Goal: Transaction & Acquisition: Purchase product/service

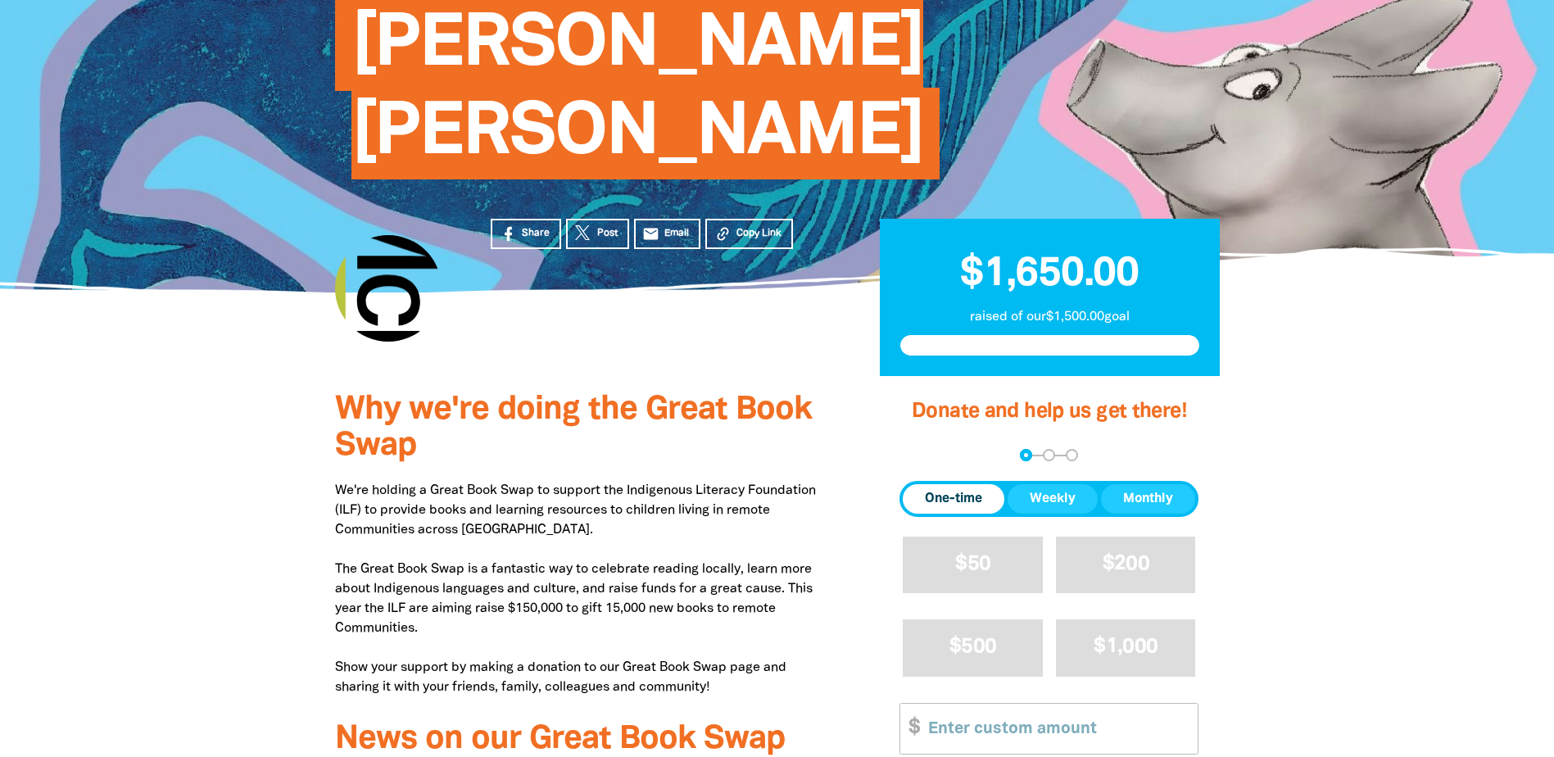
scroll to position [246, 0]
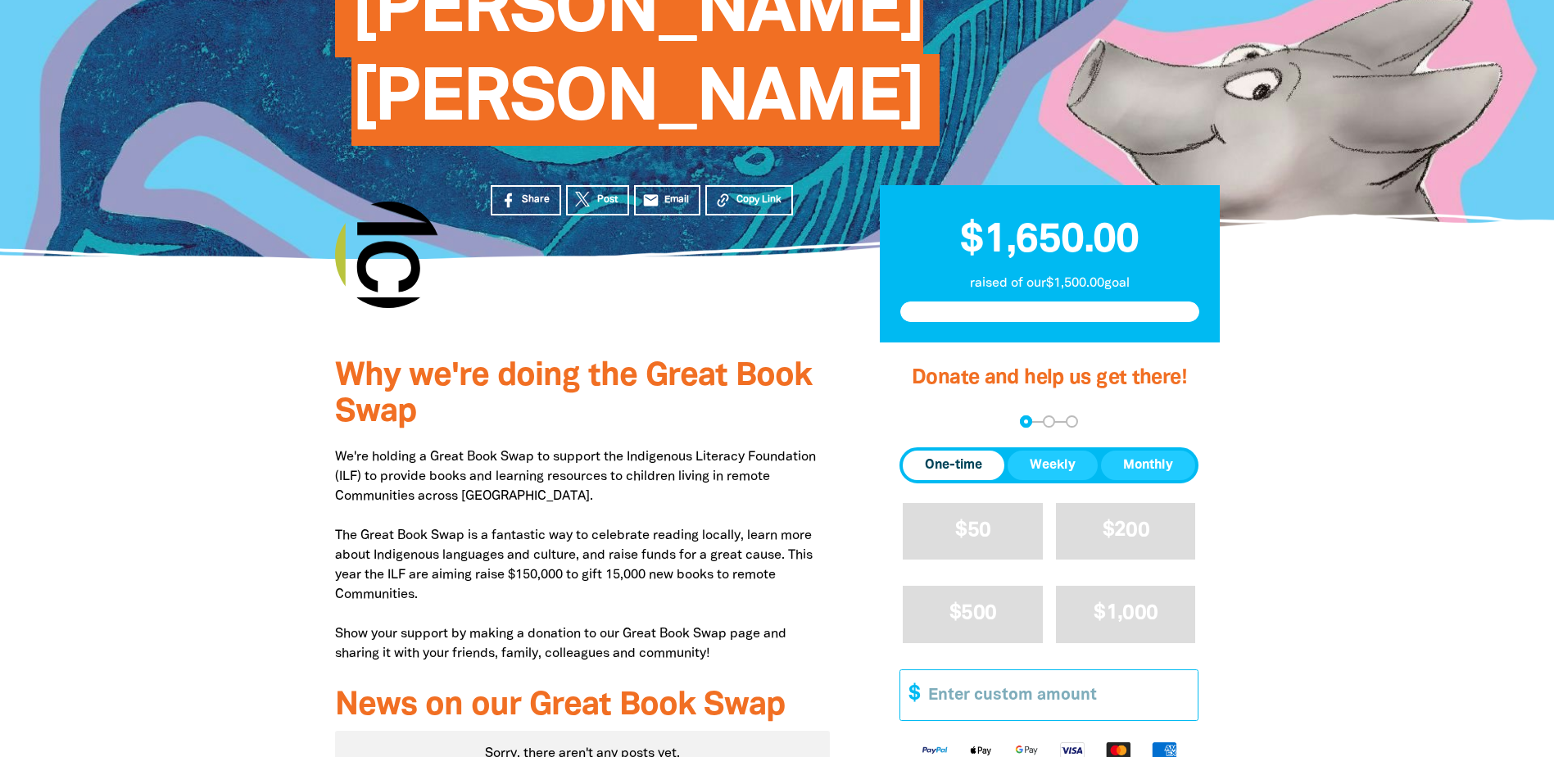
click at [1007, 670] on input "Other Amount" at bounding box center [1057, 695] width 281 height 50
type input "20"
click at [1079, 756] on span "Next" at bounding box center [1048, 769] width 263 height 13
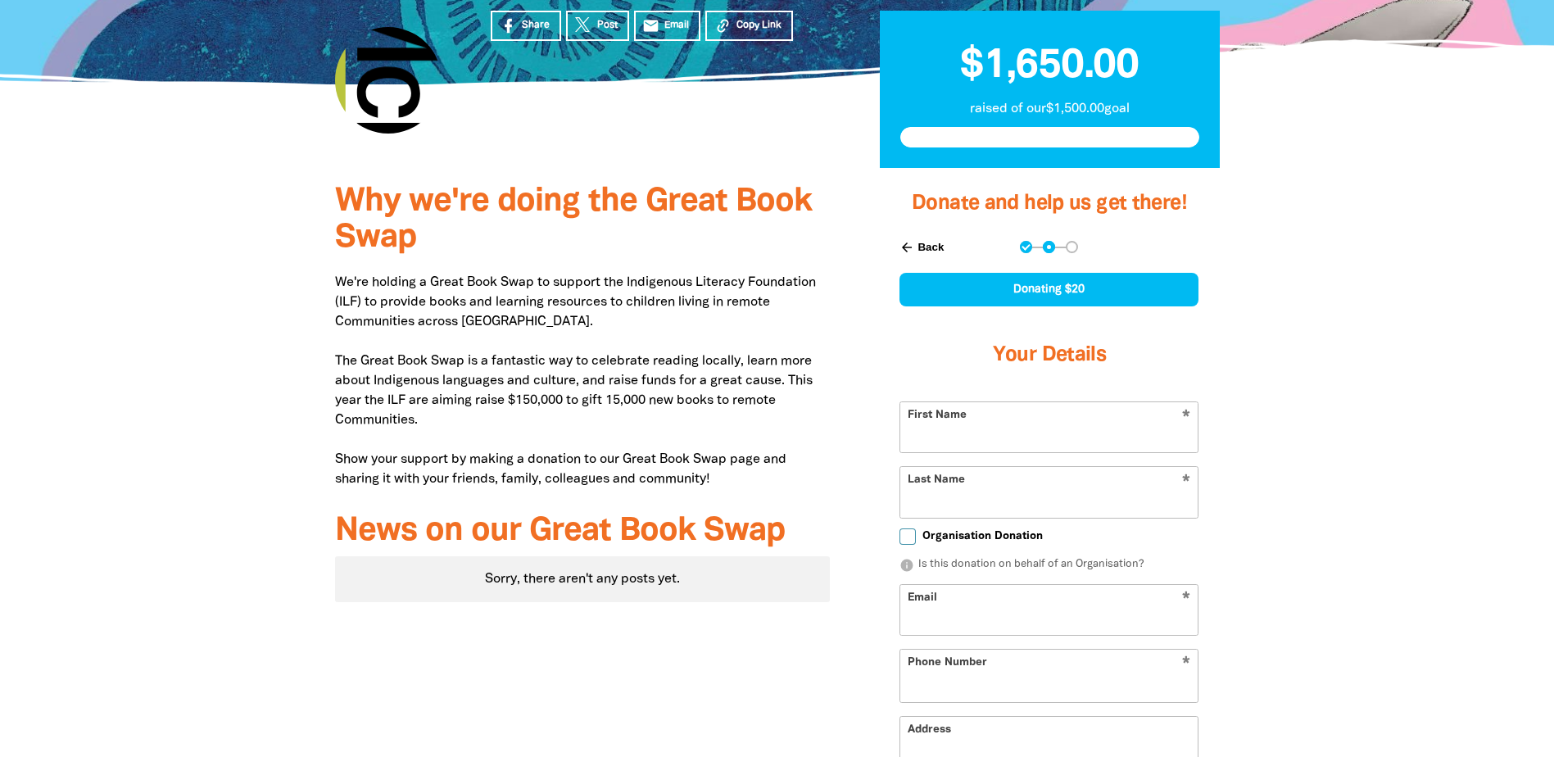
select select "AU"
click at [1041, 401] on input "First Name" at bounding box center [1048, 426] width 297 height 50
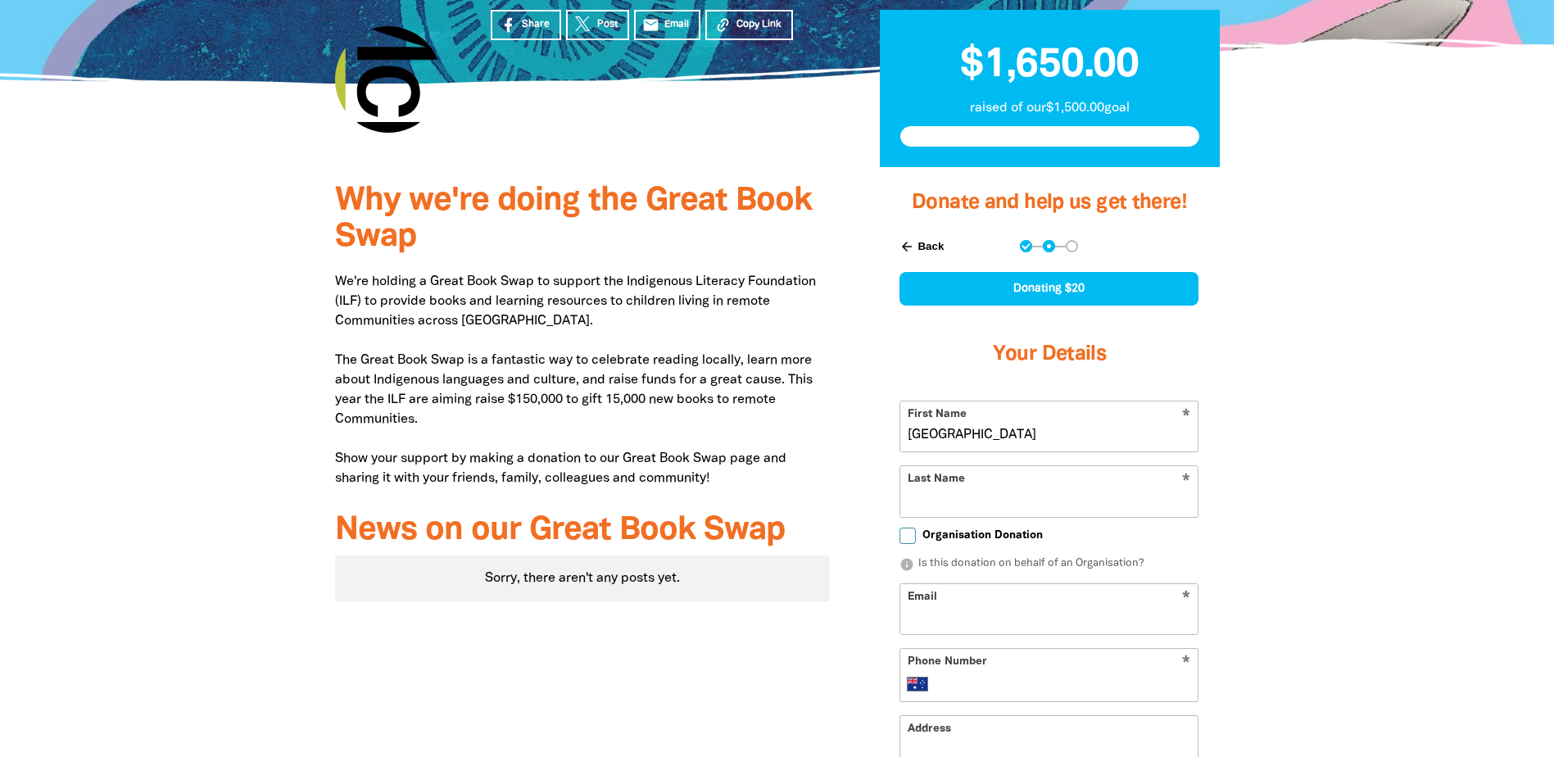
click at [1042, 401] on input "[GEOGRAPHIC_DATA]" at bounding box center [1048, 426] width 297 height 50
type input "[PERSON_NAME]"
click at [1002, 466] on input "Norhtey" at bounding box center [1048, 491] width 297 height 50
type input "[PERSON_NAME]"
drag, startPoint x: 1310, startPoint y: 390, endPoint x: 1266, endPoint y: 401, distance: 44.7
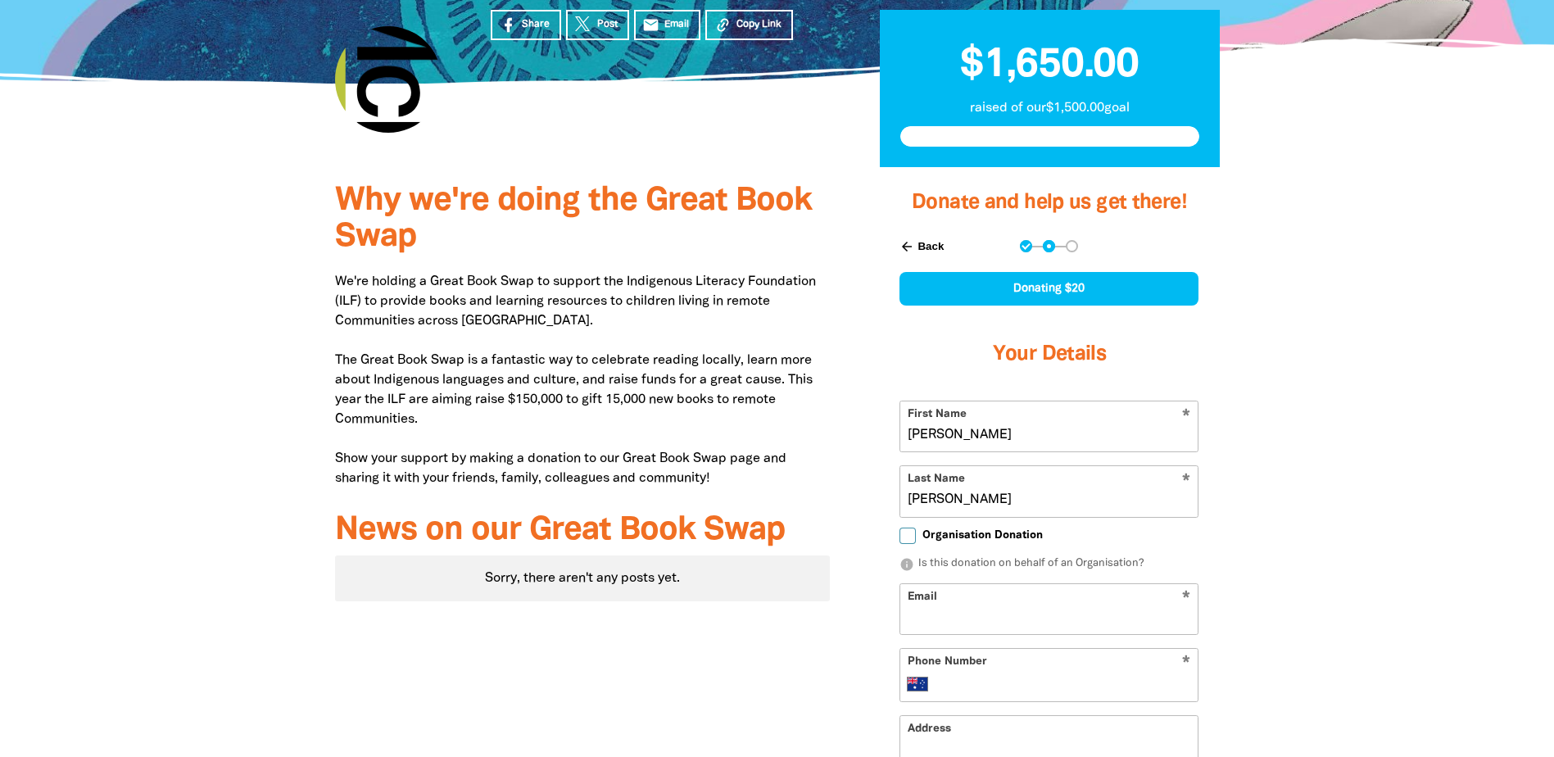
click at [1310, 390] on div at bounding box center [777, 606] width 1554 height 879
click at [1062, 584] on input "Email" at bounding box center [1048, 609] width 297 height 50
type input "[EMAIL_ADDRESS][PERSON_NAME][DOMAIN_NAME]"
select select "GB"
type input "[PHONE_NUMBER]"
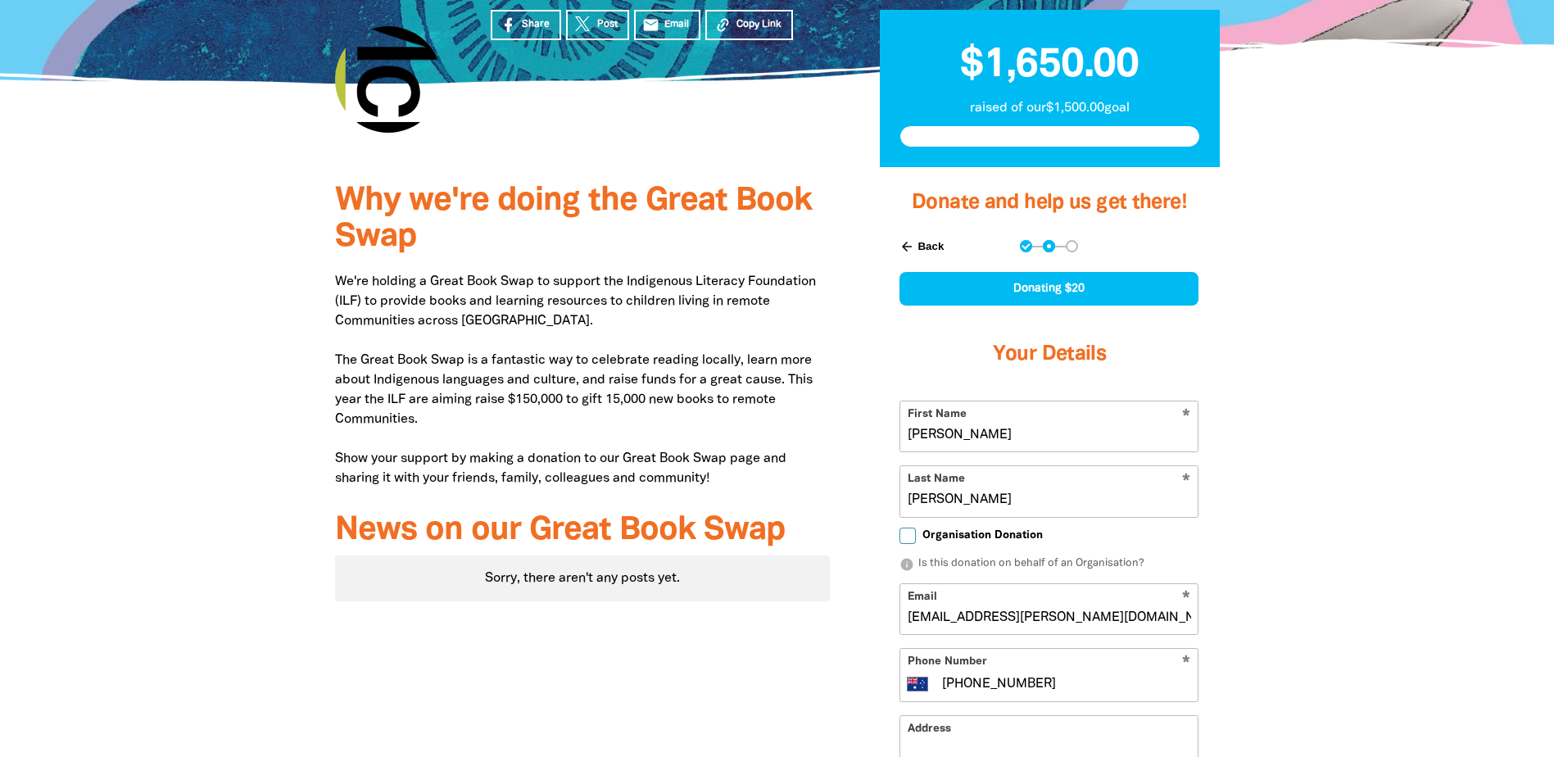
select select "AU"
drag, startPoint x: 1059, startPoint y: 591, endPoint x: 945, endPoint y: 600, distance: 115.0
click at [945, 674] on input "[PHONE_NUMBER]" at bounding box center [1065, 684] width 251 height 20
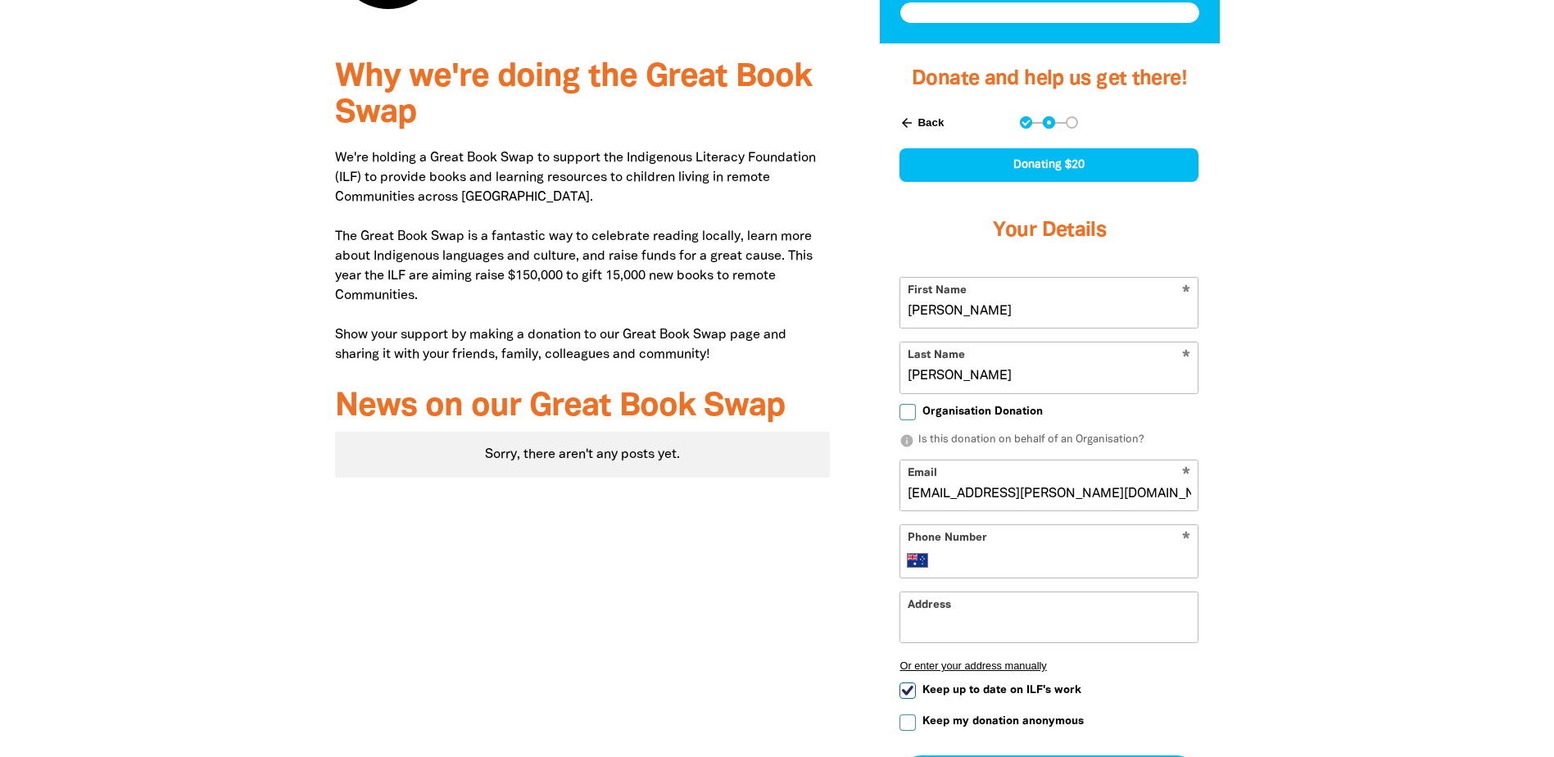
scroll to position [573, 0]
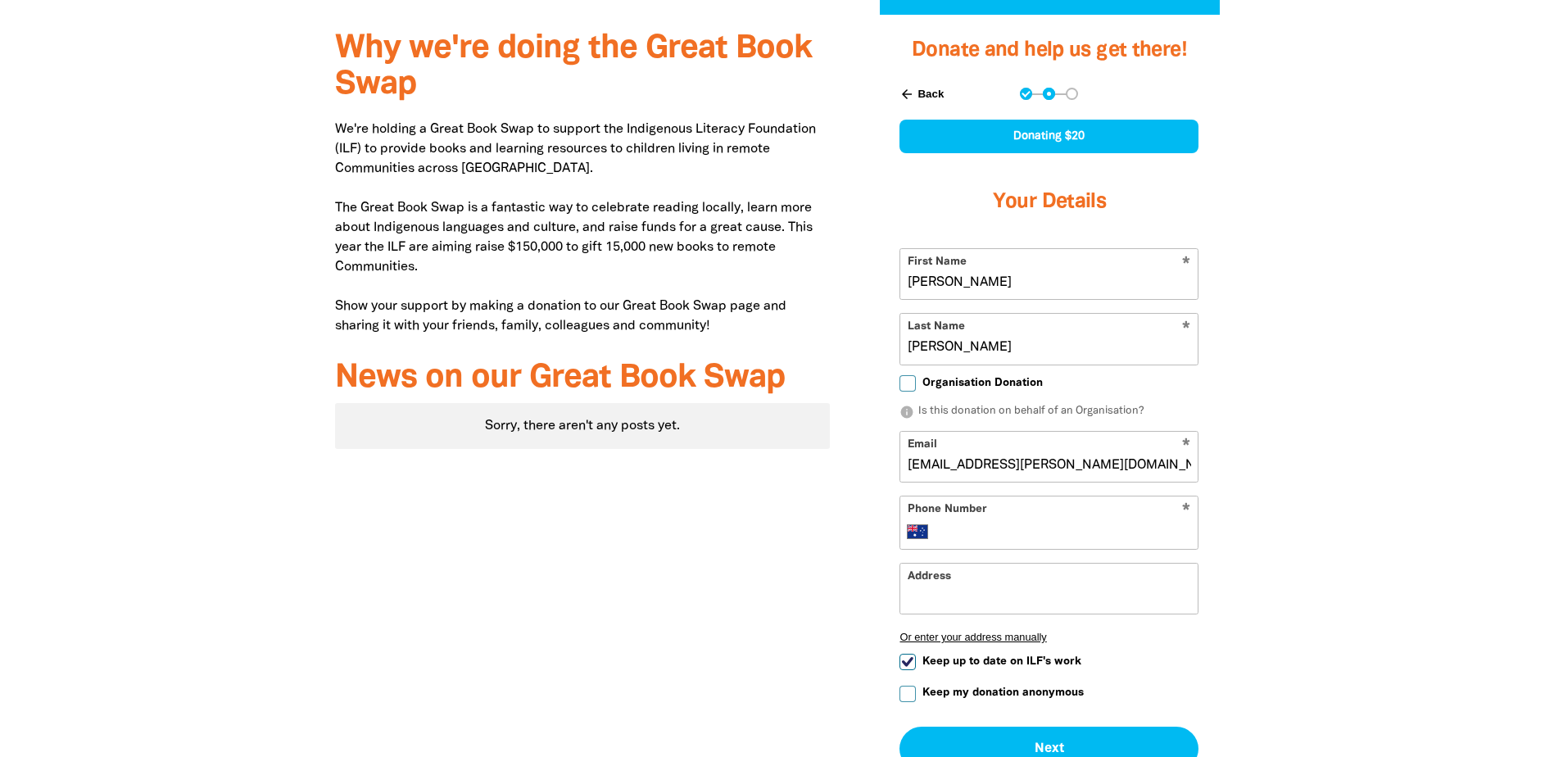
click at [911, 574] on form "* First Name [PERSON_NAME] * Last Name [PERSON_NAME] Organisation Donation info…" at bounding box center [1048, 509] width 299 height 523
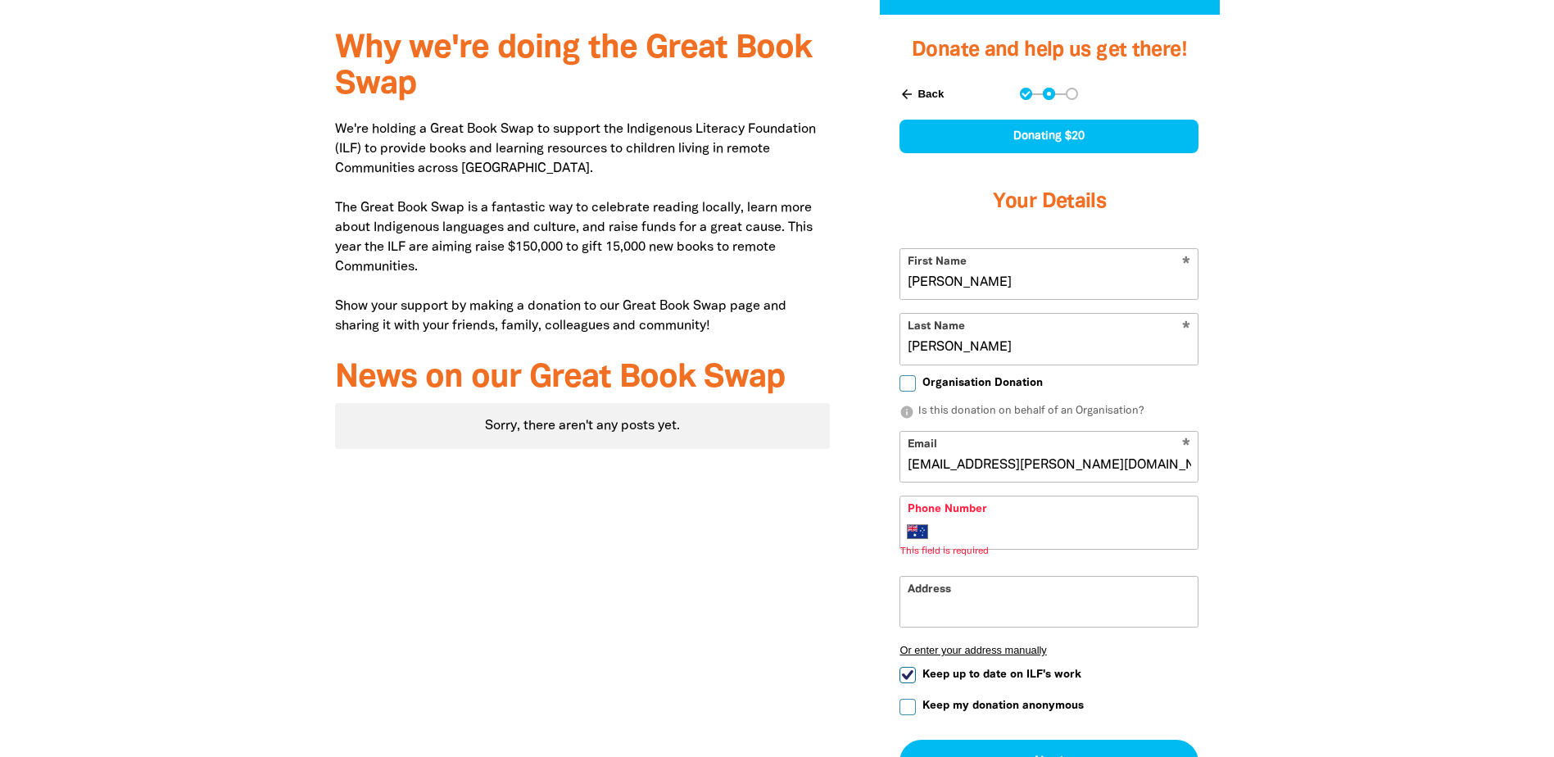
click at [909, 667] on input "Keep up to date on ILF's work" at bounding box center [907, 675] width 16 height 16
checkbox input "false"
click at [908, 699] on input "Keep my donation anonymous" at bounding box center [907, 707] width 16 height 16
checkbox input "true"
click at [972, 522] on input "Phone Number" at bounding box center [1065, 532] width 251 height 20
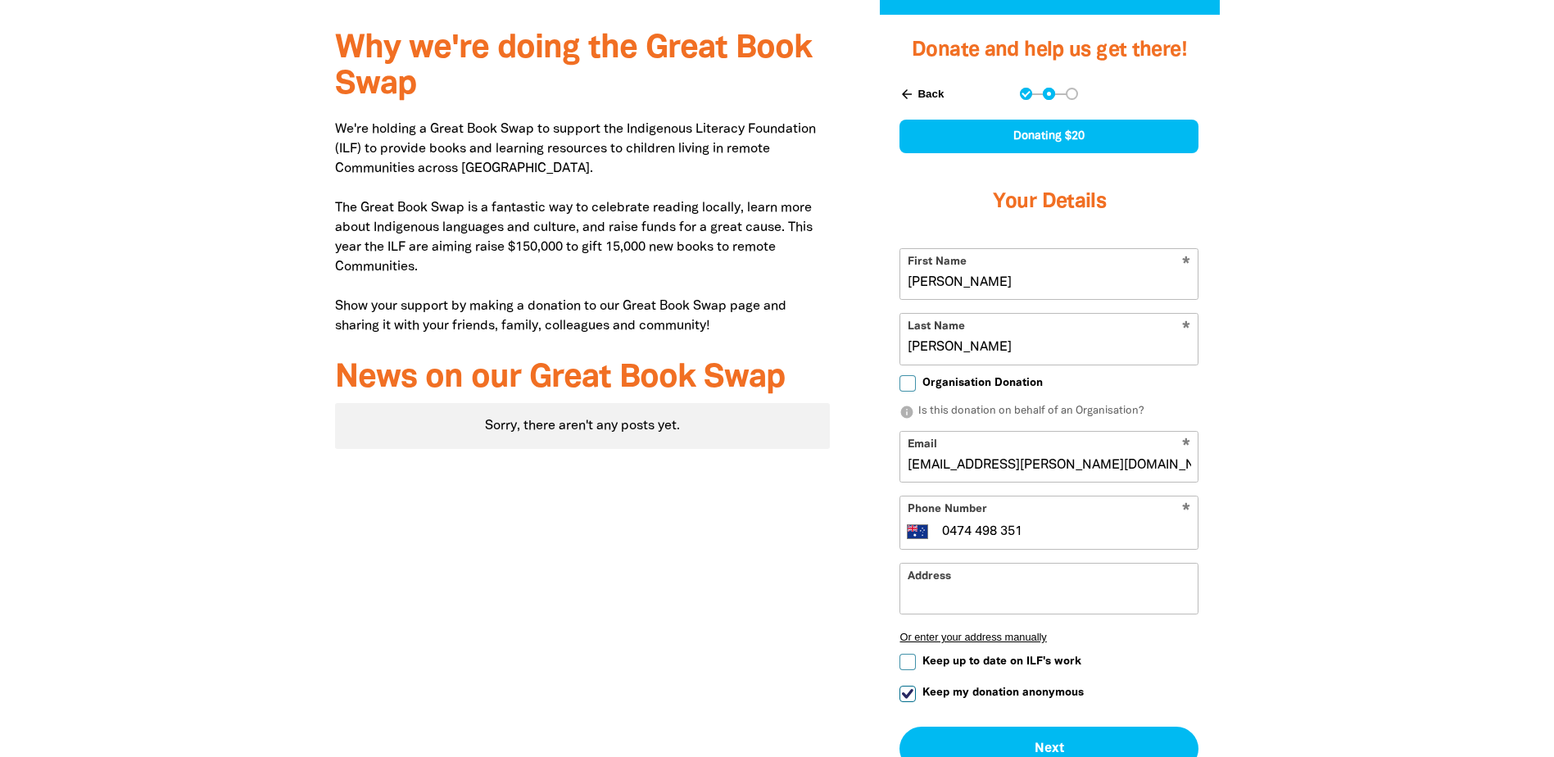
type input "0474 498 351"
click at [1266, 455] on div "Why we're doing the Great Book Swap We're holding a Great Book Swap to support …" at bounding box center [777, 454] width 983 height 879
click at [911, 686] on input "Keep my donation anonymous" at bounding box center [907, 694] width 16 height 16
checkbox input "false"
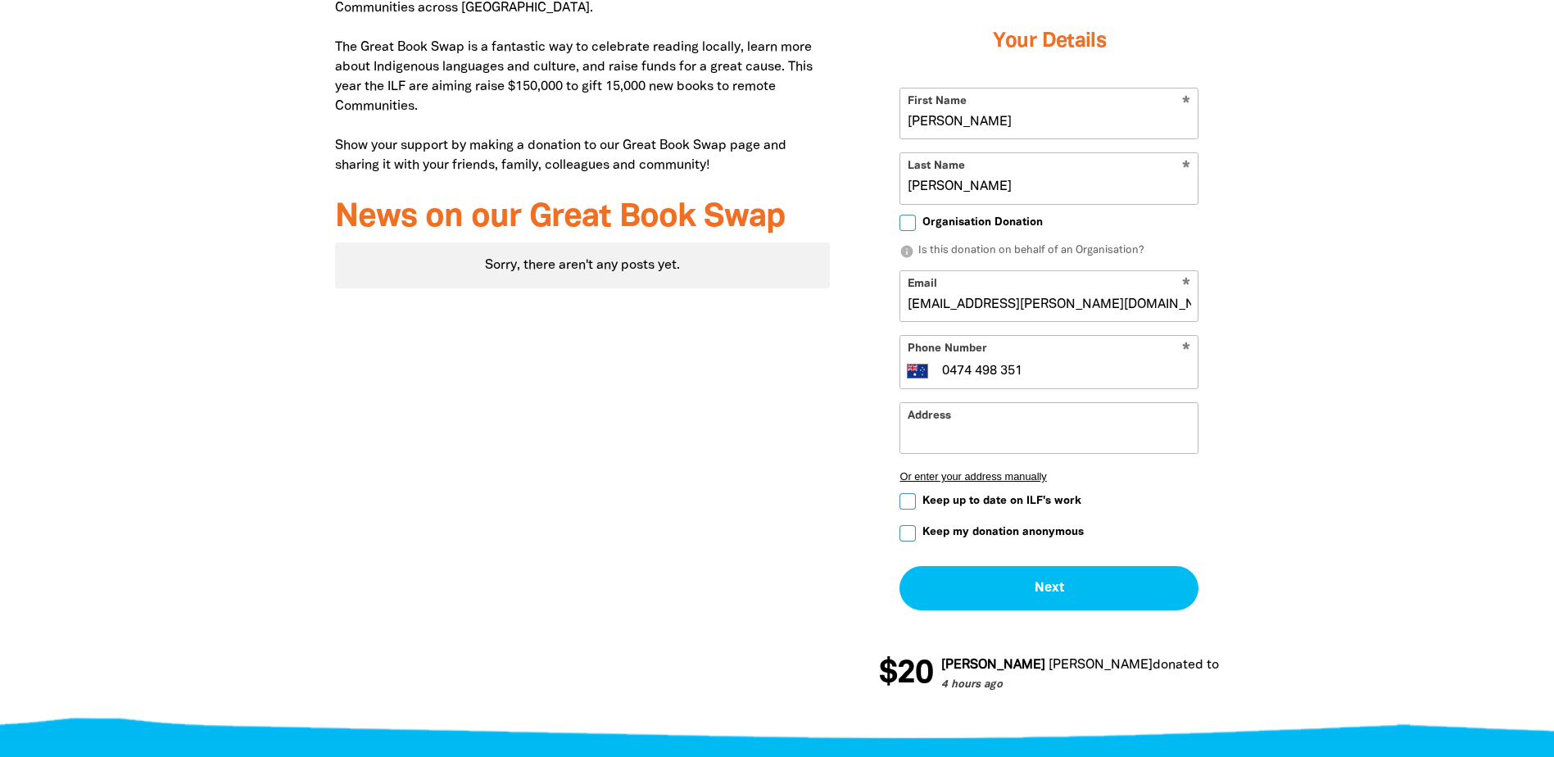
scroll to position [737, 0]
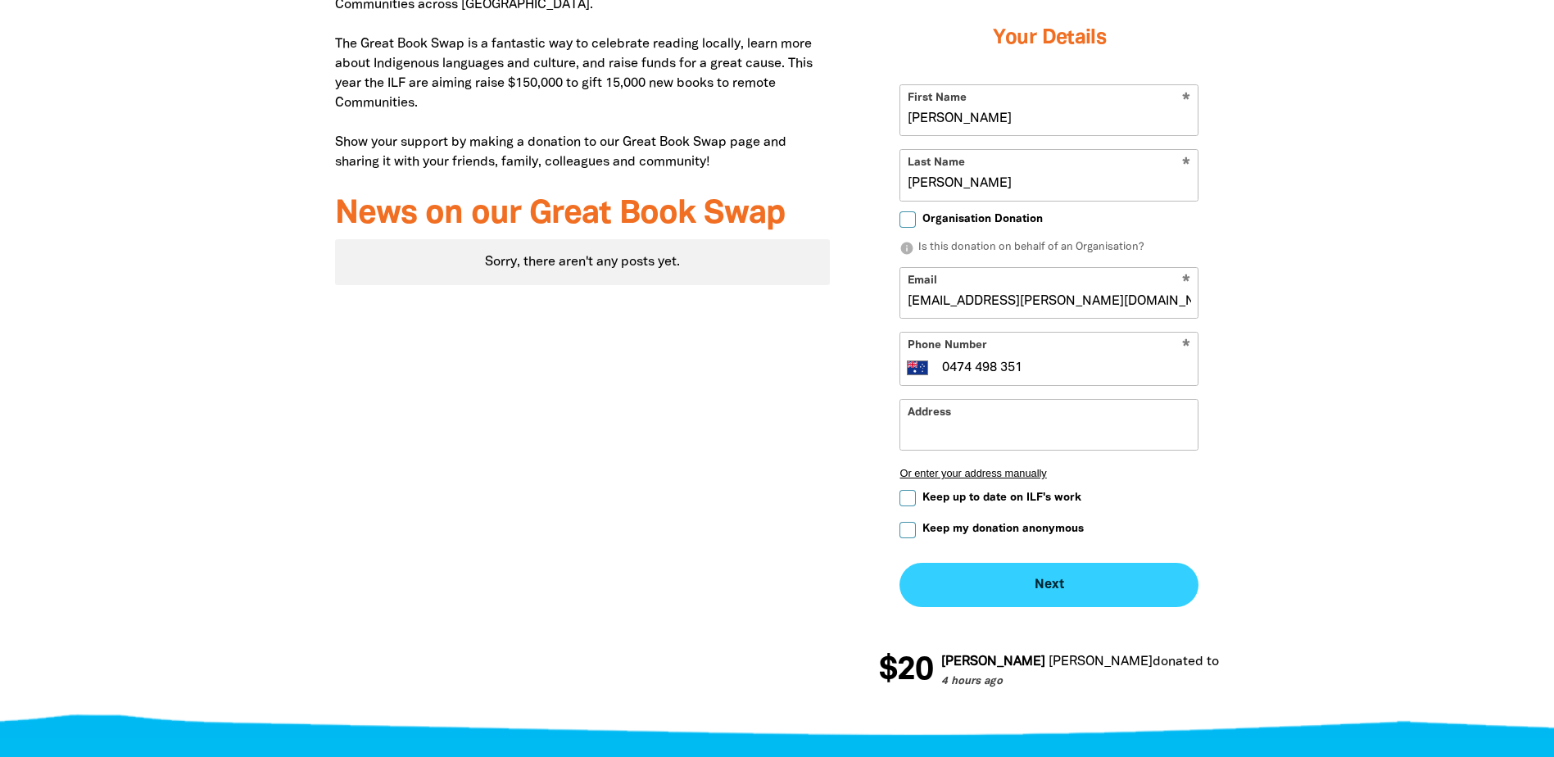
click at [1081, 563] on button "Next chevron_right" at bounding box center [1048, 585] width 299 height 44
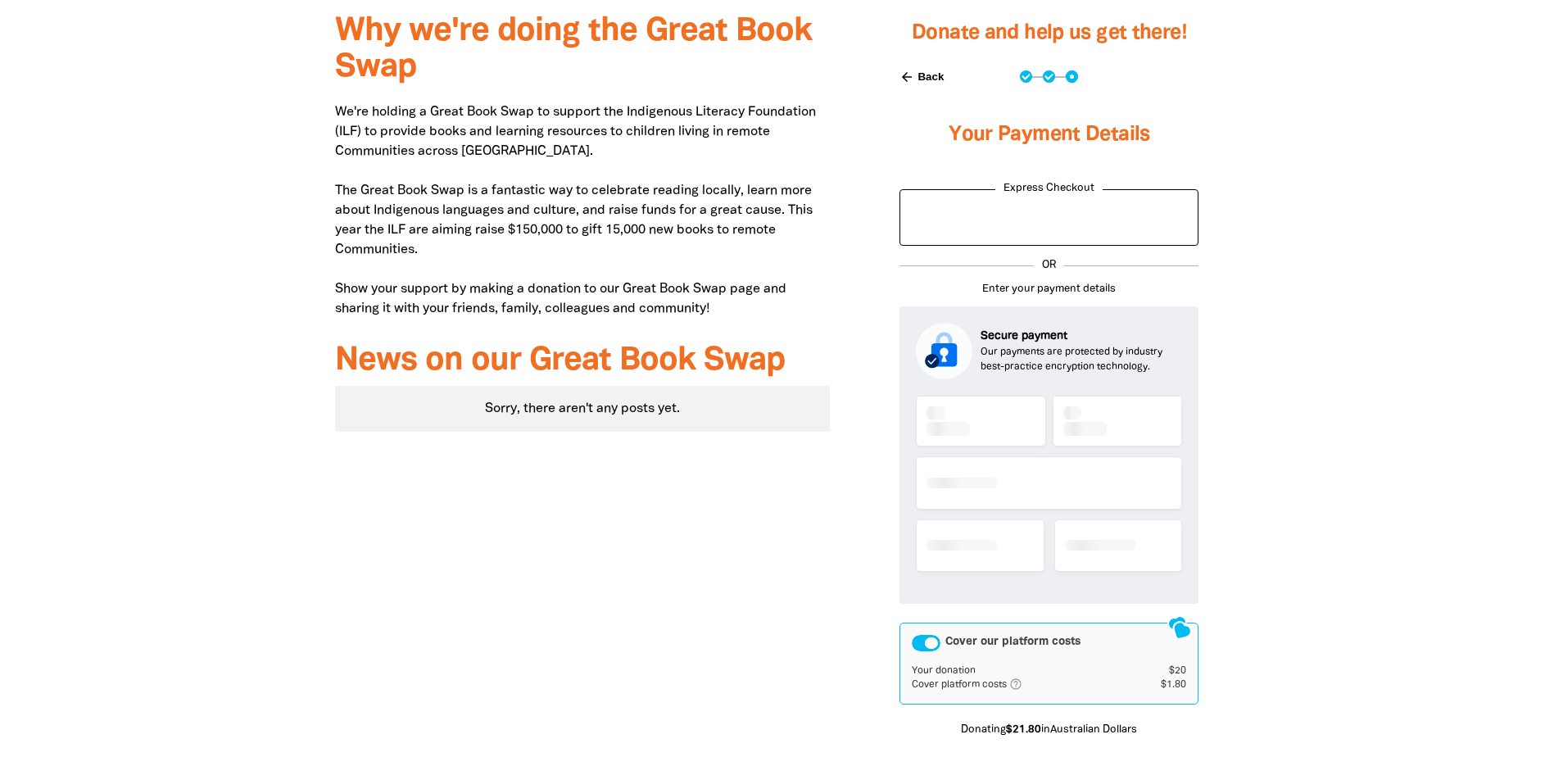
scroll to position [537, 0]
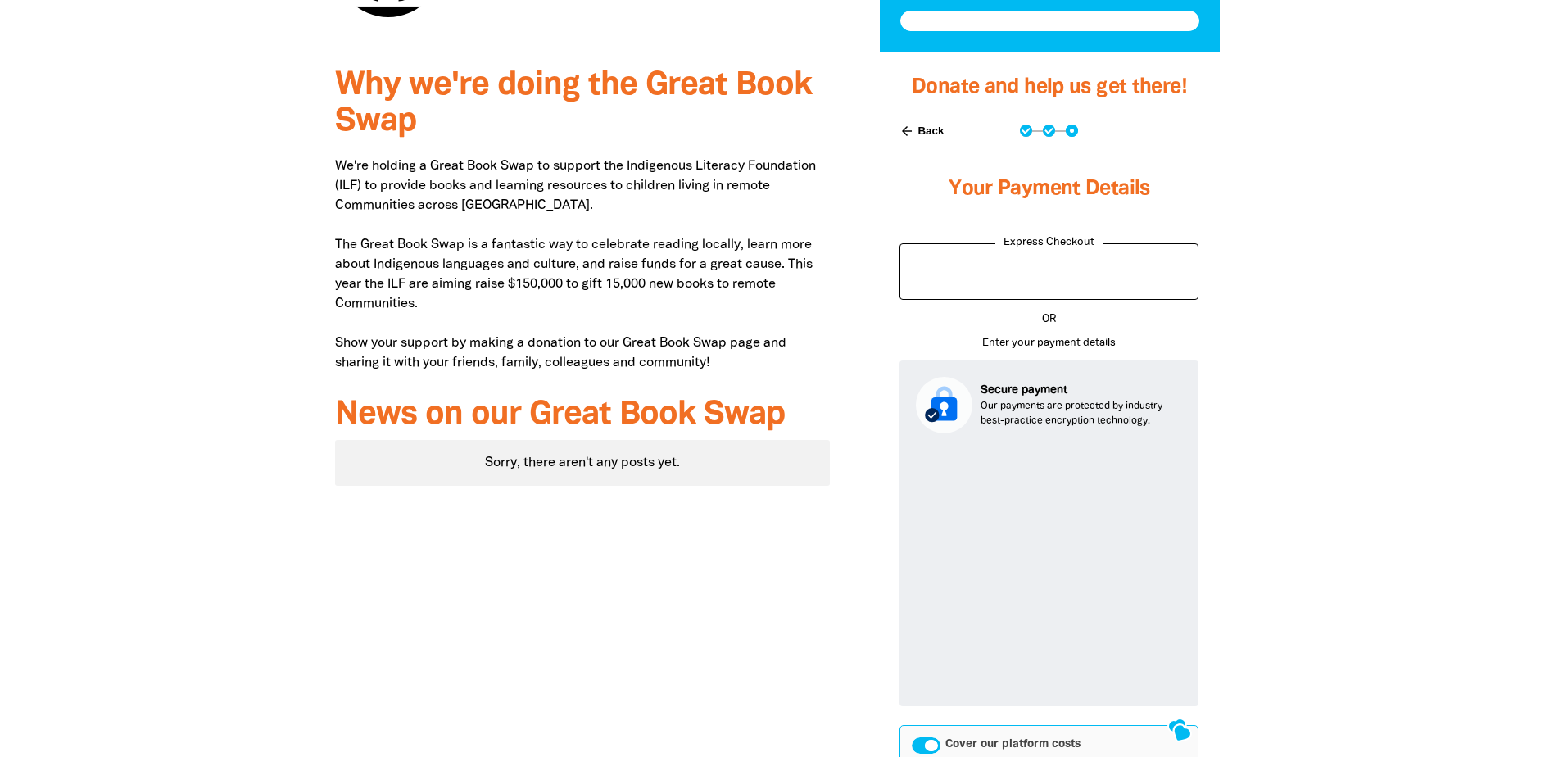
click at [1376, 478] on div at bounding box center [777, 540] width 1554 height 976
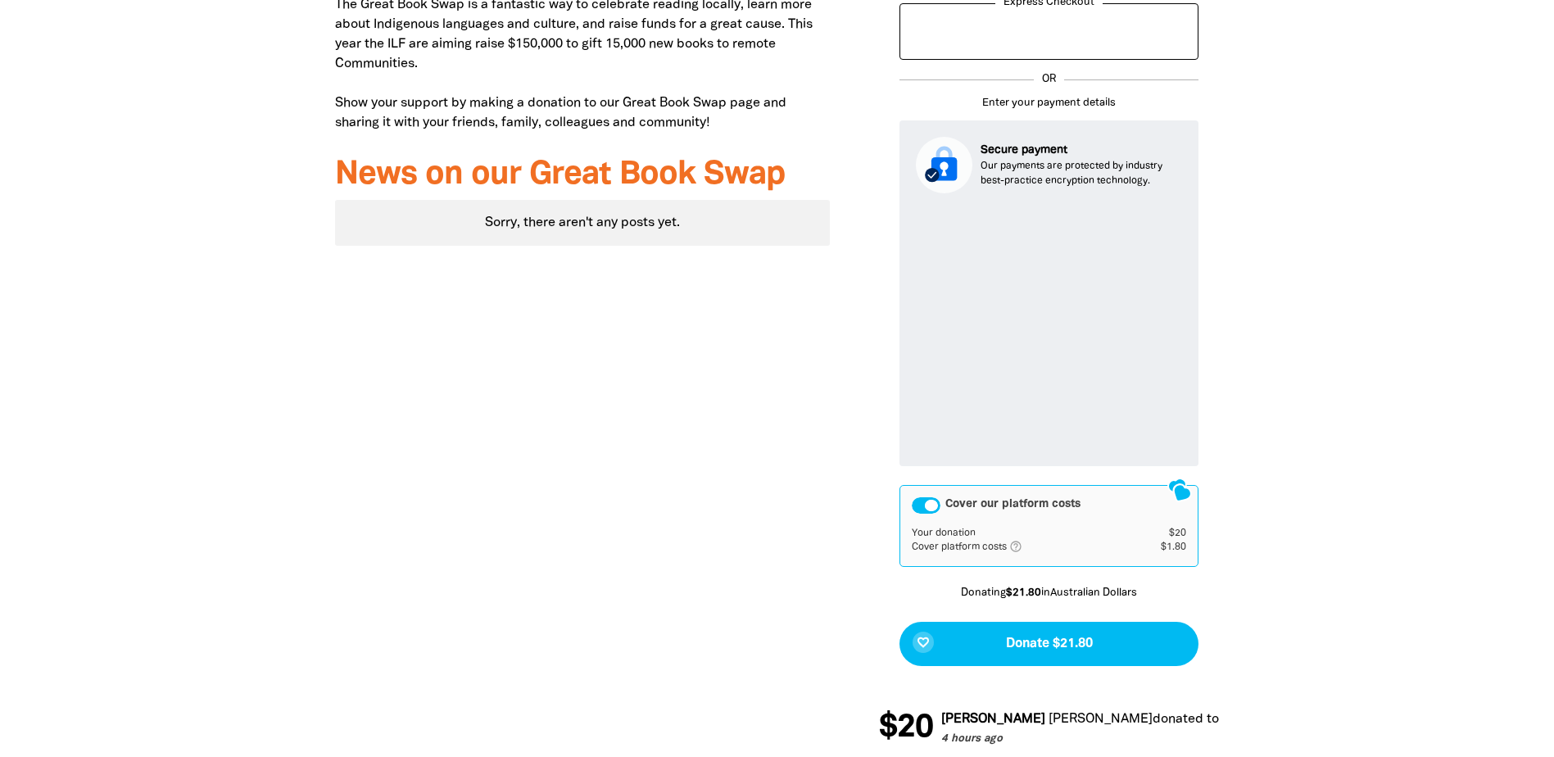
scroll to position [946, 0]
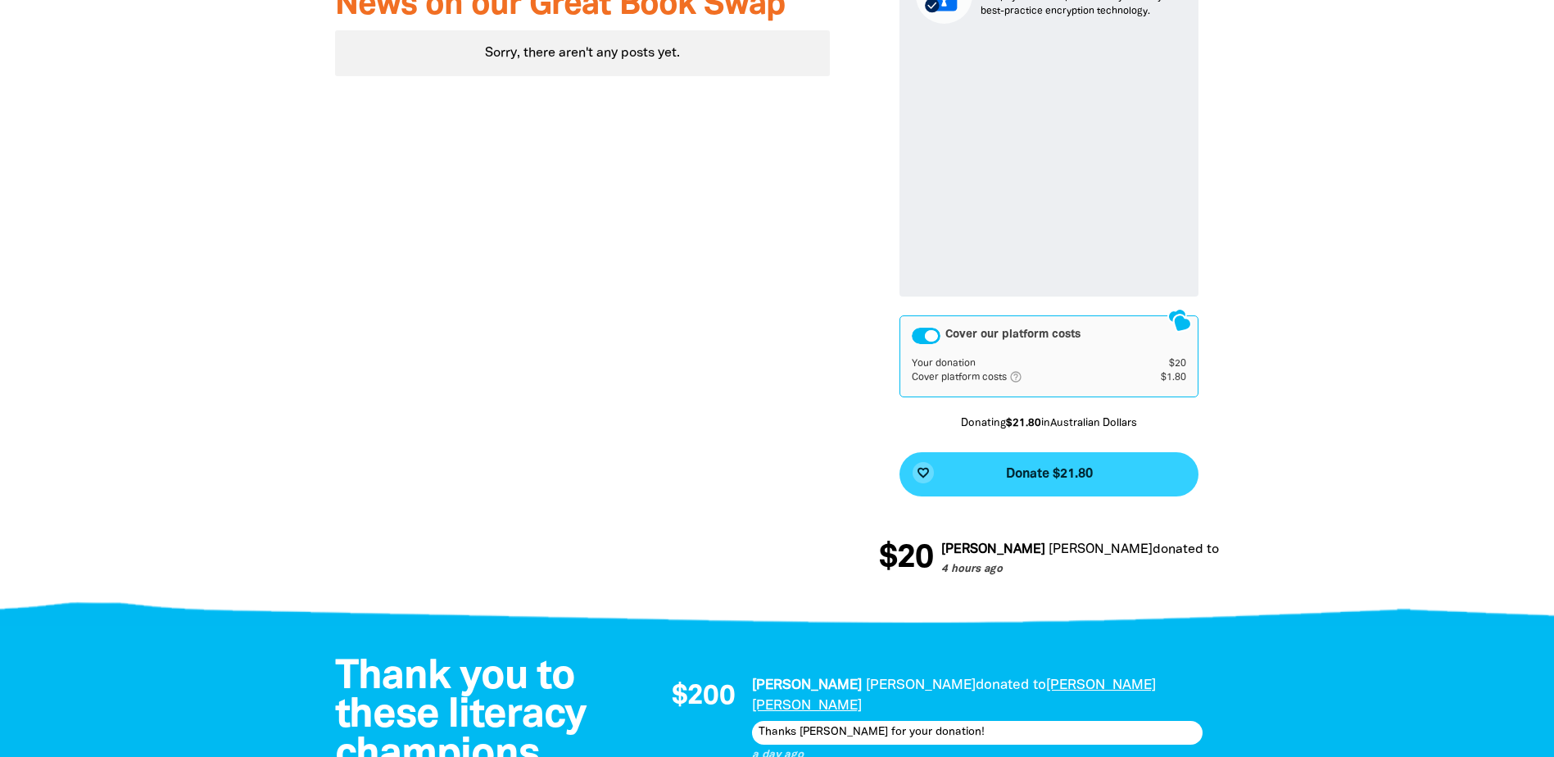
click at [1083, 452] on button "favorite_border Donate $21.80" at bounding box center [1048, 474] width 299 height 44
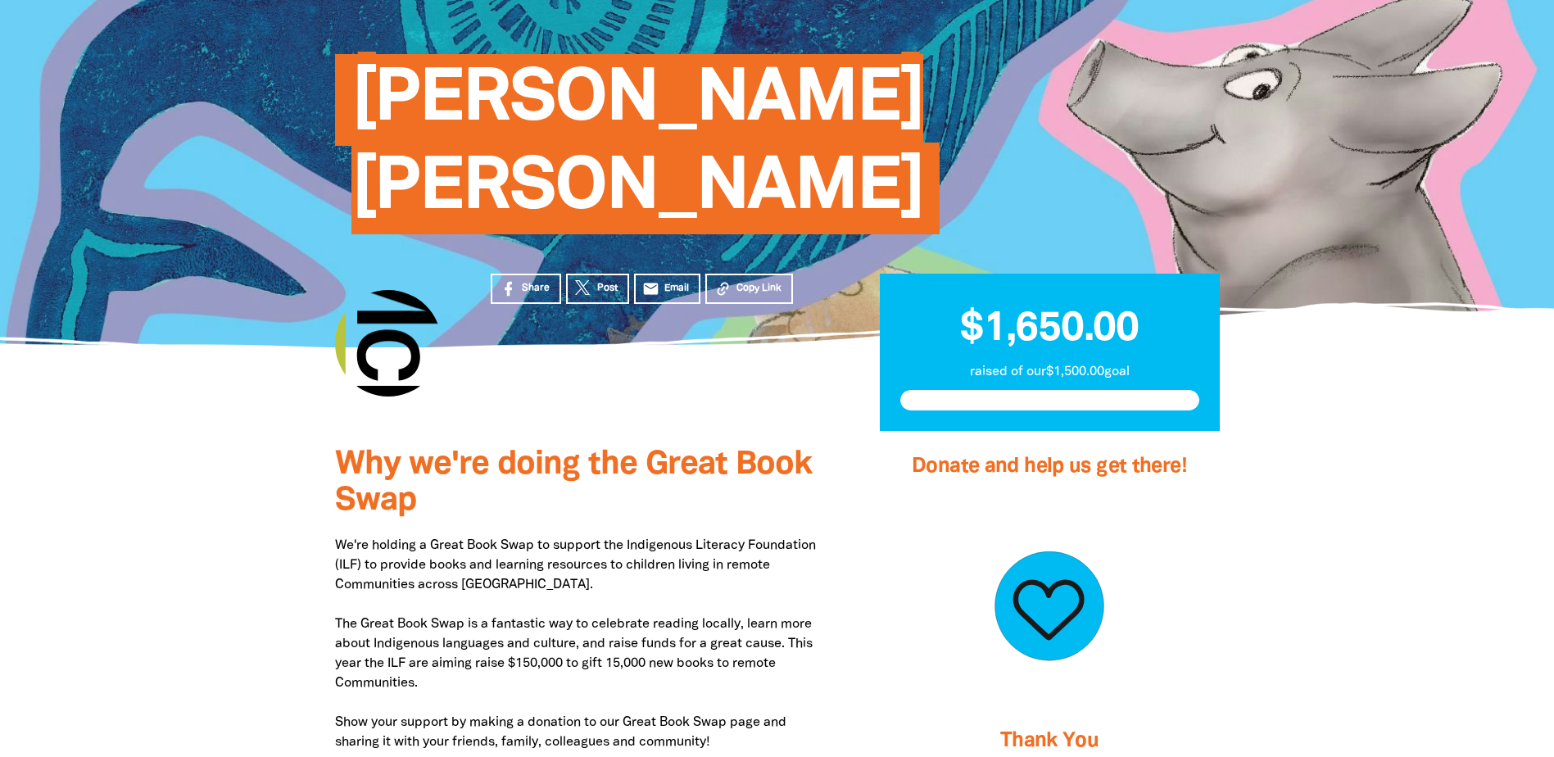
scroll to position [246, 0]
